Goal: Information Seeking & Learning: Find specific fact

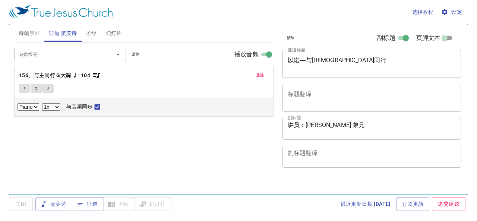
select select "1"
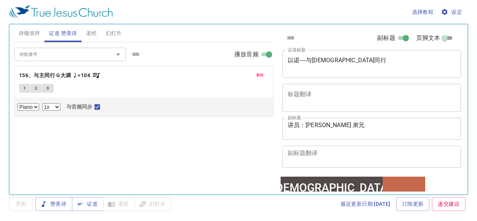
scroll to position [97, 0]
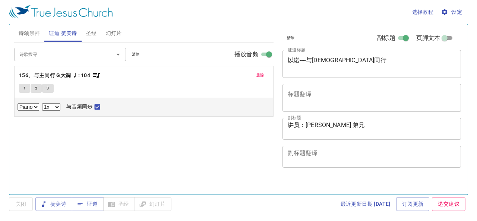
select select "1"
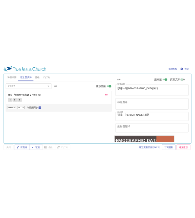
scroll to position [97, 0]
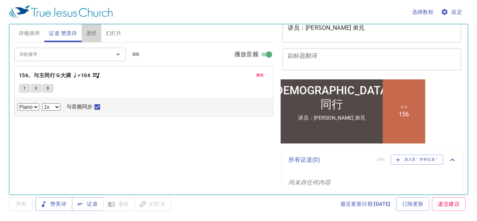
click at [96, 32] on span "圣经" at bounding box center [91, 33] width 11 height 9
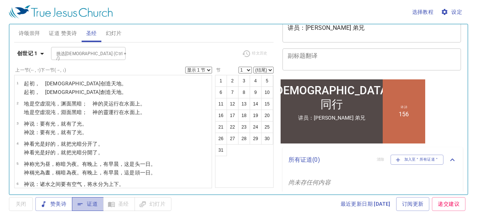
click at [85, 203] on span "证道" at bounding box center [88, 203] width 20 height 9
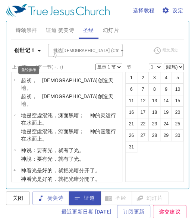
click at [38, 51] on icon "button" at bounding box center [39, 50] width 9 height 9
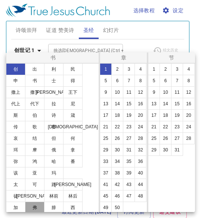
click at [37, 205] on button "弗" at bounding box center [34, 208] width 19 height 12
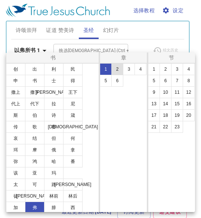
click at [119, 67] on button "2" at bounding box center [117, 69] width 12 height 12
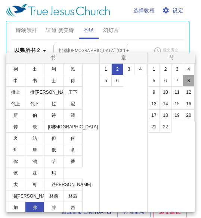
click at [187, 81] on button "8" at bounding box center [188, 81] width 12 height 12
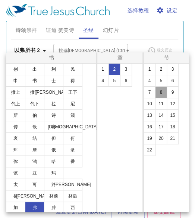
select select "8"
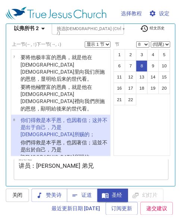
scroll to position [300, 0]
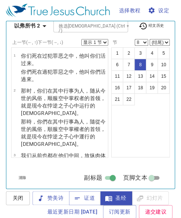
scroll to position [97, 0]
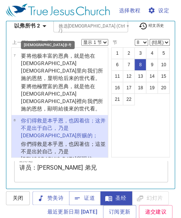
click at [41, 25] on icon "button" at bounding box center [44, 26] width 9 height 9
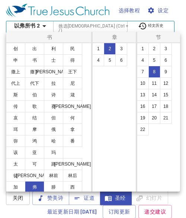
scroll to position [48, 0]
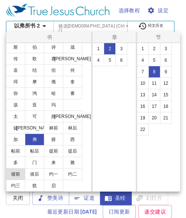
click at [15, 170] on button "彼前" at bounding box center [15, 174] width 19 height 12
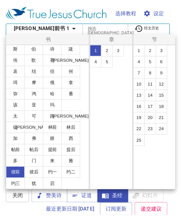
scroll to position [0, 0]
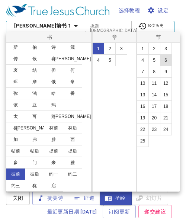
click at [163, 63] on button "6" at bounding box center [166, 60] width 12 height 12
select select "6"
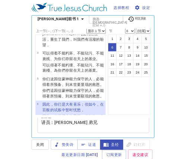
scroll to position [252, 0]
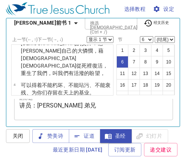
click at [155, 40] on select "(结尾) 7 8 9 10 11 12 13 14 15 16 17 18 19 20 21 22 23 24 25" at bounding box center [165, 39] width 20 height 7
click at [146, 40] on select "1 2 3 4 5 6 7 8 9 10 11 12 13 14 15 16 17 18 19 20 21 22 23 24 25" at bounding box center [146, 39] width 13 height 7
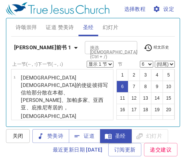
select select "6"
